Goal: Task Accomplishment & Management: Complete application form

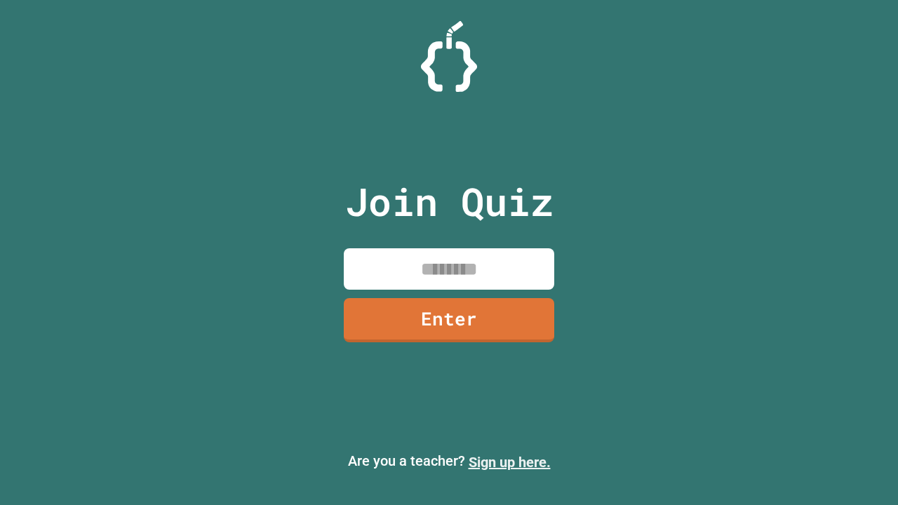
click at [509, 462] on link "Sign up here." at bounding box center [510, 462] width 82 height 17
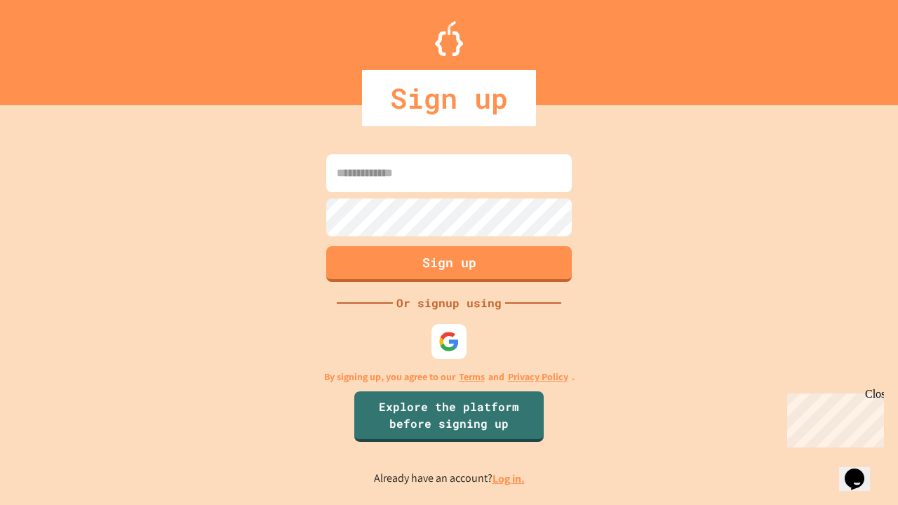
click at [509, 479] on link "Log in." at bounding box center [509, 479] width 32 height 15
